Goal: Information Seeking & Learning: Learn about a topic

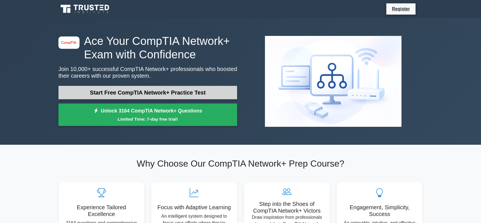
click at [148, 95] on link "Start Free CompTIA Network+ Practice Test" at bounding box center [147, 92] width 179 height 13
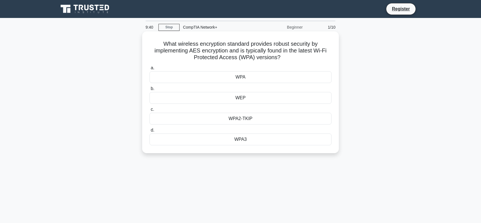
click at [239, 141] on div "WPA3" at bounding box center [240, 140] width 182 height 12
click at [149, 132] on input "d. WPA3" at bounding box center [149, 131] width 0 height 4
click at [178, 48] on h5 "A networking technician is tasked with connecting an office server with the mai…" at bounding box center [240, 50] width 183 height 21
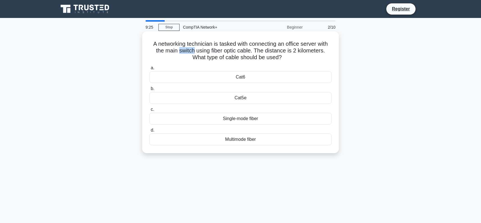
click at [178, 48] on h5 "A networking technician is tasked with connecting an office server with the mai…" at bounding box center [240, 50] width 183 height 21
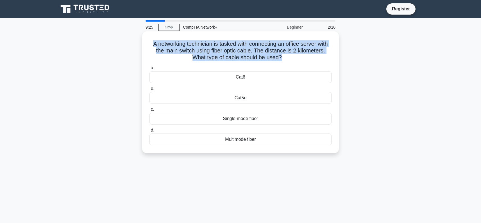
click at [178, 48] on h5 "A networking technician is tasked with connecting an office server with the mai…" at bounding box center [240, 50] width 183 height 21
click at [198, 48] on h5 "A networking technician is tasked with connecting an office server with the mai…" at bounding box center [240, 50] width 183 height 21
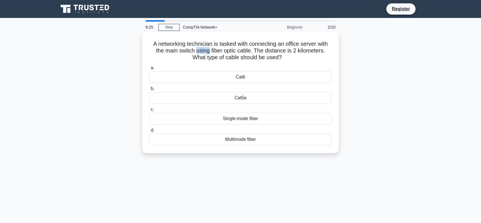
click at [198, 48] on h5 "A networking technician is tasked with connecting an office server with the mai…" at bounding box center [240, 50] width 183 height 21
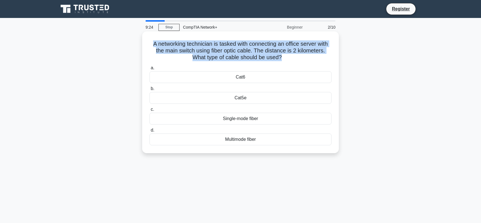
click at [198, 48] on h5 "A networking technician is tasked with connecting an office server with the mai…" at bounding box center [240, 50] width 183 height 21
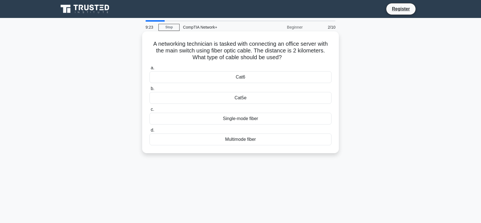
click at [208, 77] on div "Cat6" at bounding box center [240, 77] width 182 height 12
click at [149, 70] on input "a. Cat6" at bounding box center [149, 68] width 0 height 4
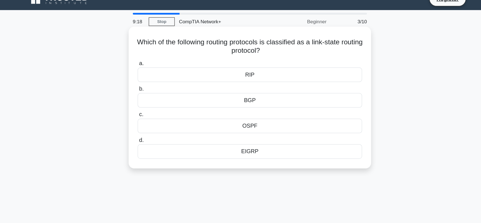
click at [235, 50] on h5 "Which of the following routing protocols is classified as a link-state routing …" at bounding box center [240, 47] width 183 height 14
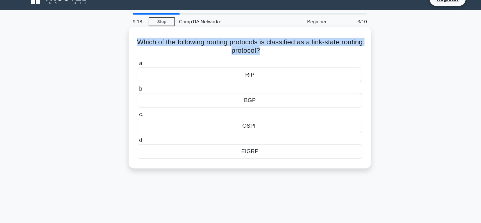
click at [235, 50] on h5 "Which of the following routing protocols is classified as a link-state routing …" at bounding box center [240, 47] width 183 height 14
click at [238, 52] on h5 "Which of the following routing protocols is classified as a link-state routing …" at bounding box center [240, 47] width 183 height 14
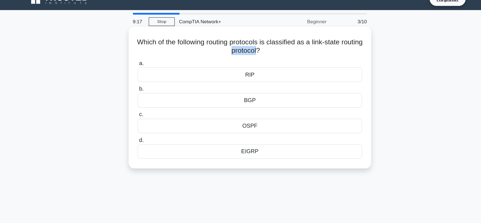
click at [238, 52] on h5 "Which of the following routing protocols is classified as a link-state routing …" at bounding box center [240, 47] width 183 height 14
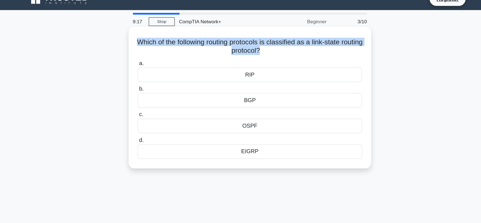
click at [238, 52] on h5 "Which of the following routing protocols is classified as a link-state routing …" at bounding box center [240, 47] width 183 height 14
click at [249, 52] on h5 "Which of the following routing protocols is classified as a link-state routing …" at bounding box center [240, 47] width 183 height 14
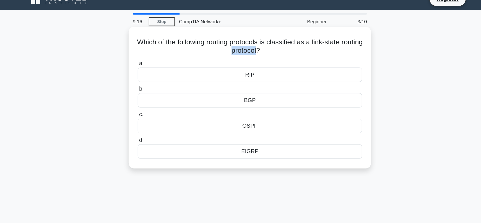
click at [249, 52] on h5 "Which of the following routing protocols is classified as a link-state routing …" at bounding box center [240, 47] width 183 height 14
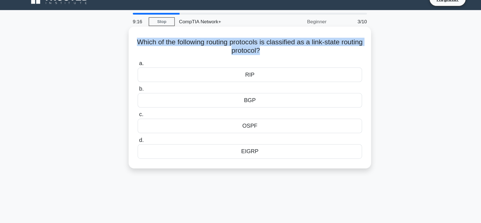
click at [249, 52] on h5 "Which of the following routing protocols is classified as a link-state routing …" at bounding box center [240, 47] width 183 height 14
